Goal: Information Seeking & Learning: Compare options

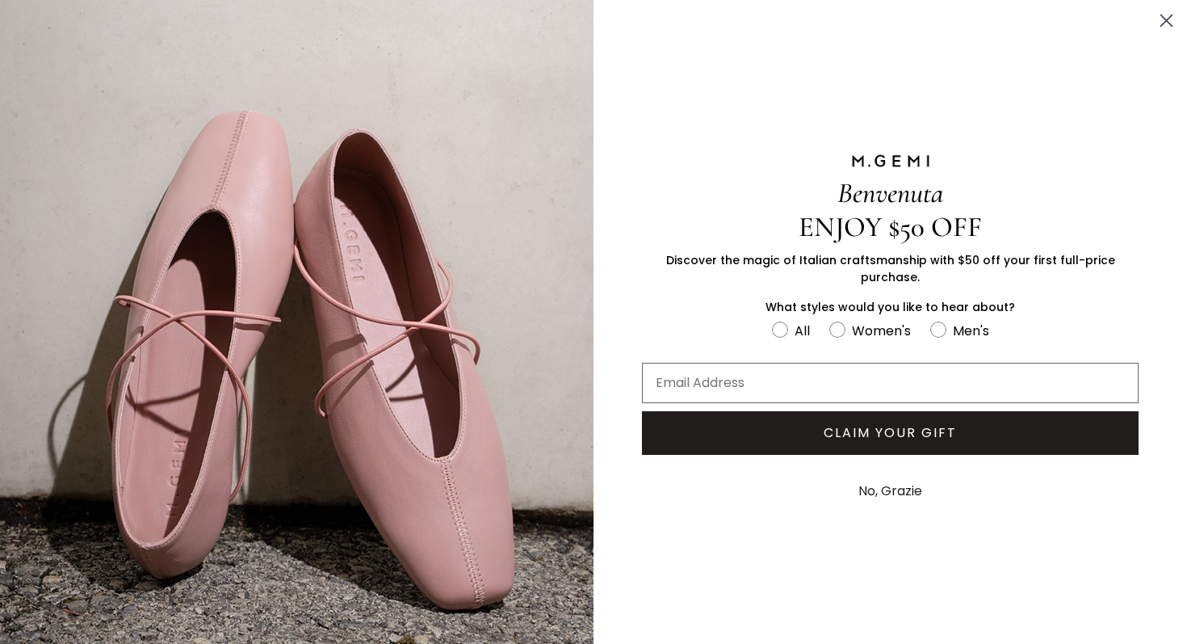
click at [1164, 21] on icon "Close dialog" at bounding box center [1166, 20] width 11 height 11
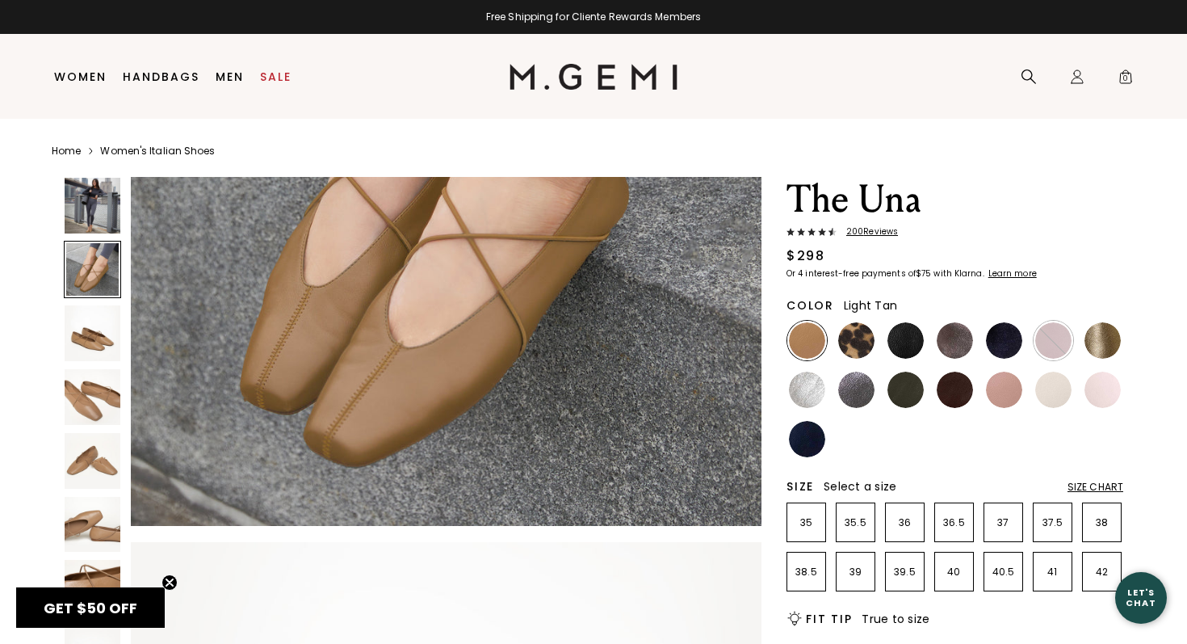
scroll to position [929, 0]
click at [807, 338] on img at bounding box center [807, 340] width 36 height 36
click at [855, 345] on img at bounding box center [856, 340] width 36 height 36
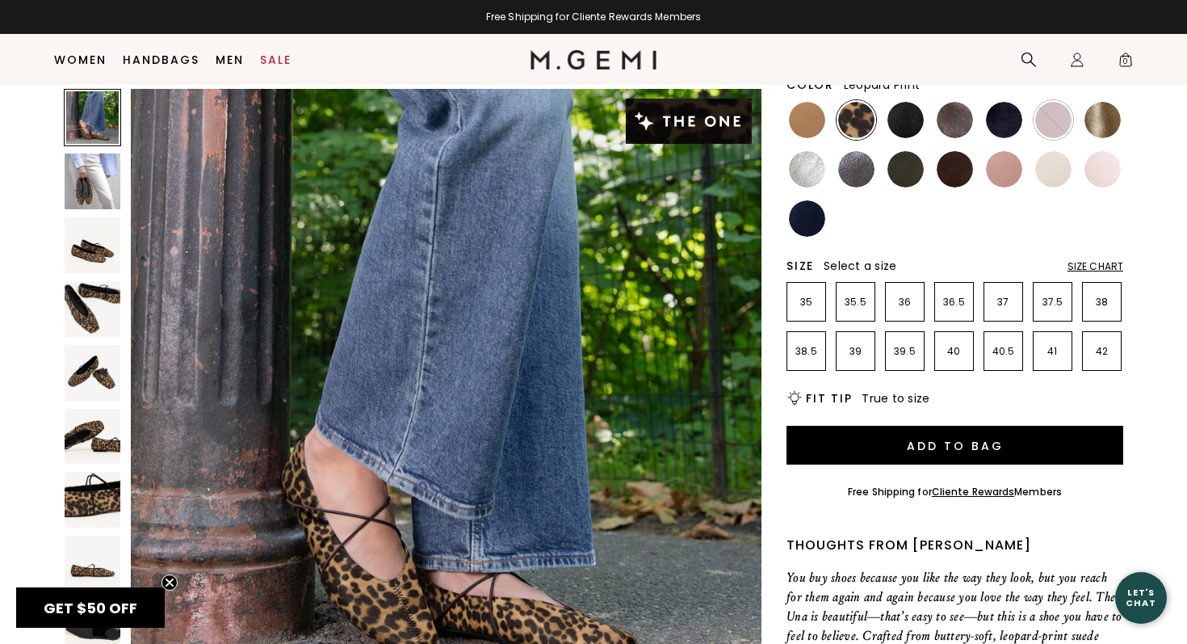
scroll to position [188, 0]
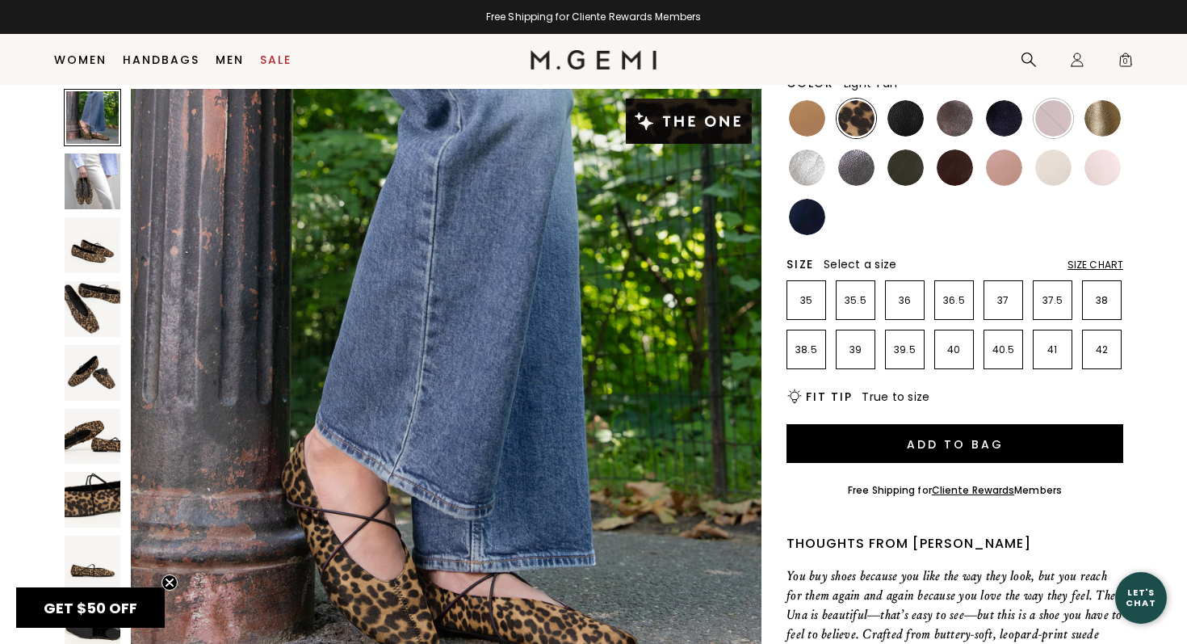
click at [807, 119] on img at bounding box center [807, 118] width 36 height 36
